Goal: Task Accomplishment & Management: Manage account settings

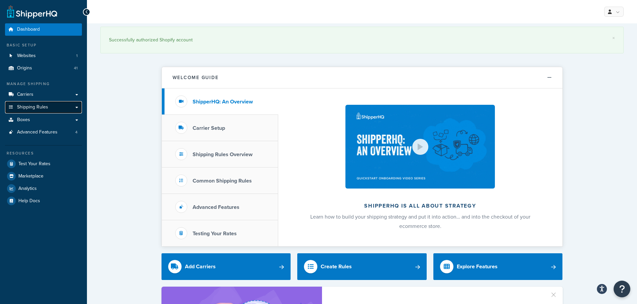
click at [51, 108] on link "Shipping Rules" at bounding box center [43, 107] width 77 height 12
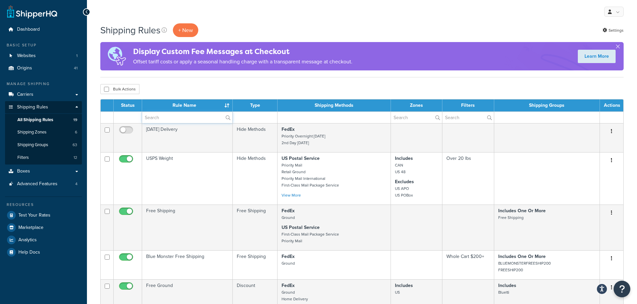
click at [156, 117] on input "text" at bounding box center [187, 117] width 90 height 11
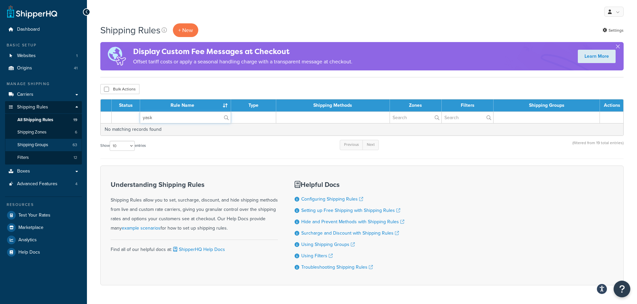
type input "yask"
click at [35, 146] on span "Shipping Groups" at bounding box center [32, 145] width 31 height 6
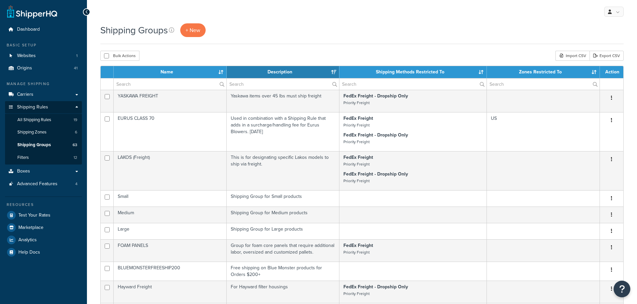
select select "15"
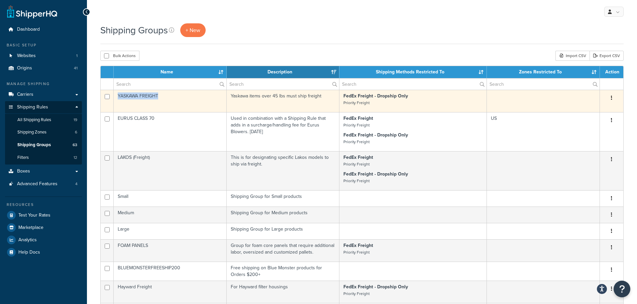
drag, startPoint x: 162, startPoint y: 96, endPoint x: 118, endPoint y: 97, distance: 43.8
click at [118, 97] on td "YASKAWA FREIGHT" at bounding box center [170, 101] width 113 height 22
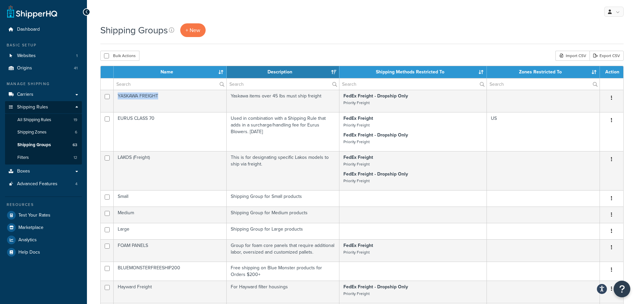
copy td "YASKAWA FREIGHT"
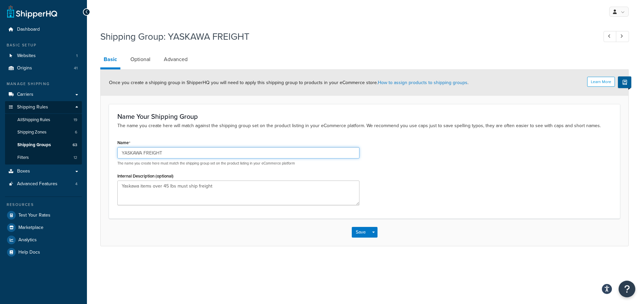
click at [127, 156] on input "YASKAWA FREIGHT" at bounding box center [238, 152] width 242 height 11
click at [128, 156] on input "YASKAWA FREIGHT" at bounding box center [238, 152] width 242 height 11
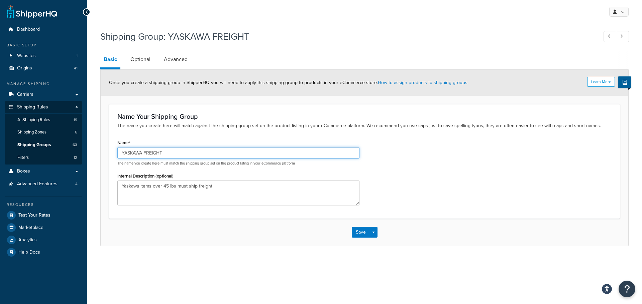
click at [128, 156] on input "YASKAWA FREIGHT" at bounding box center [238, 152] width 242 height 11
click at [134, 154] on input "YASKAWA FREIGHT" at bounding box center [238, 152] width 242 height 11
click at [135, 154] on input "YASKAWA FREIGHT" at bounding box center [238, 152] width 242 height 11
drag, startPoint x: 255, startPoint y: 49, endPoint x: 239, endPoint y: 5, distance: 46.6
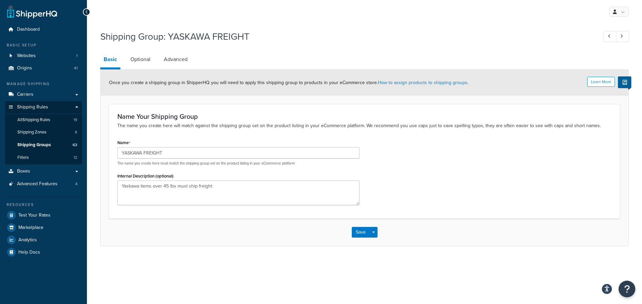
click at [255, 48] on div "Shipping Group: YASKAWA FREIGHT Basic Optional Advanced Learn More Once you cre…" at bounding box center [364, 137] width 528 height 220
